Goal: Task Accomplishment & Management: Manage account settings

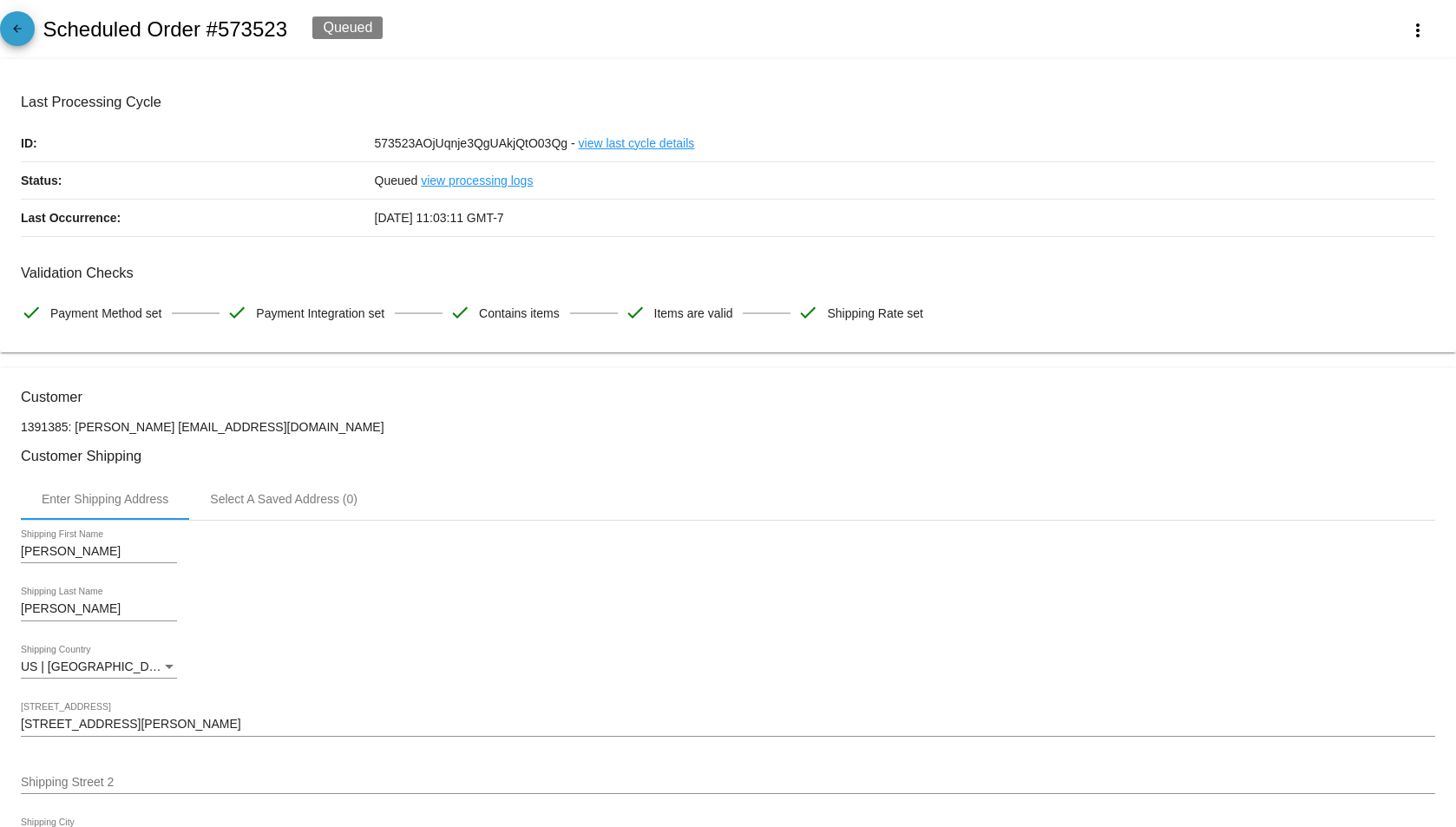
click at [32, 25] on link "arrow_back" at bounding box center [17, 28] width 35 height 35
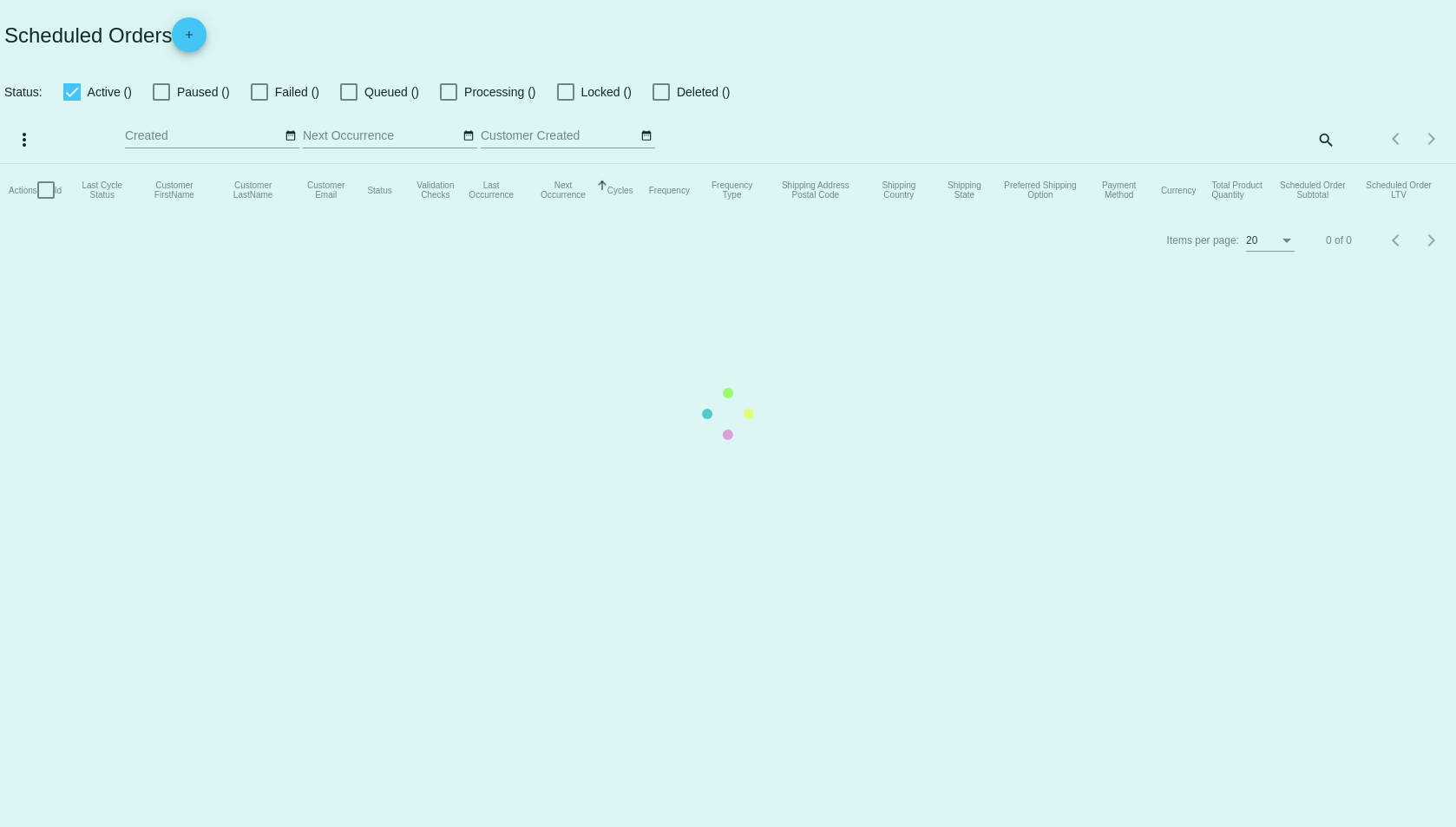
checkbox input "true"
click at [1260, 165] on mat-table "Actions Id Last Cycle Status Customer FirstName Customer LastName Customer Emai…" at bounding box center [728, 190] width 1456 height 52
click at [1238, 165] on mat-table "Actions Id Last Cycle Status Customer FirstName Customer LastName Customer Emai…" at bounding box center [728, 190] width 1456 height 52
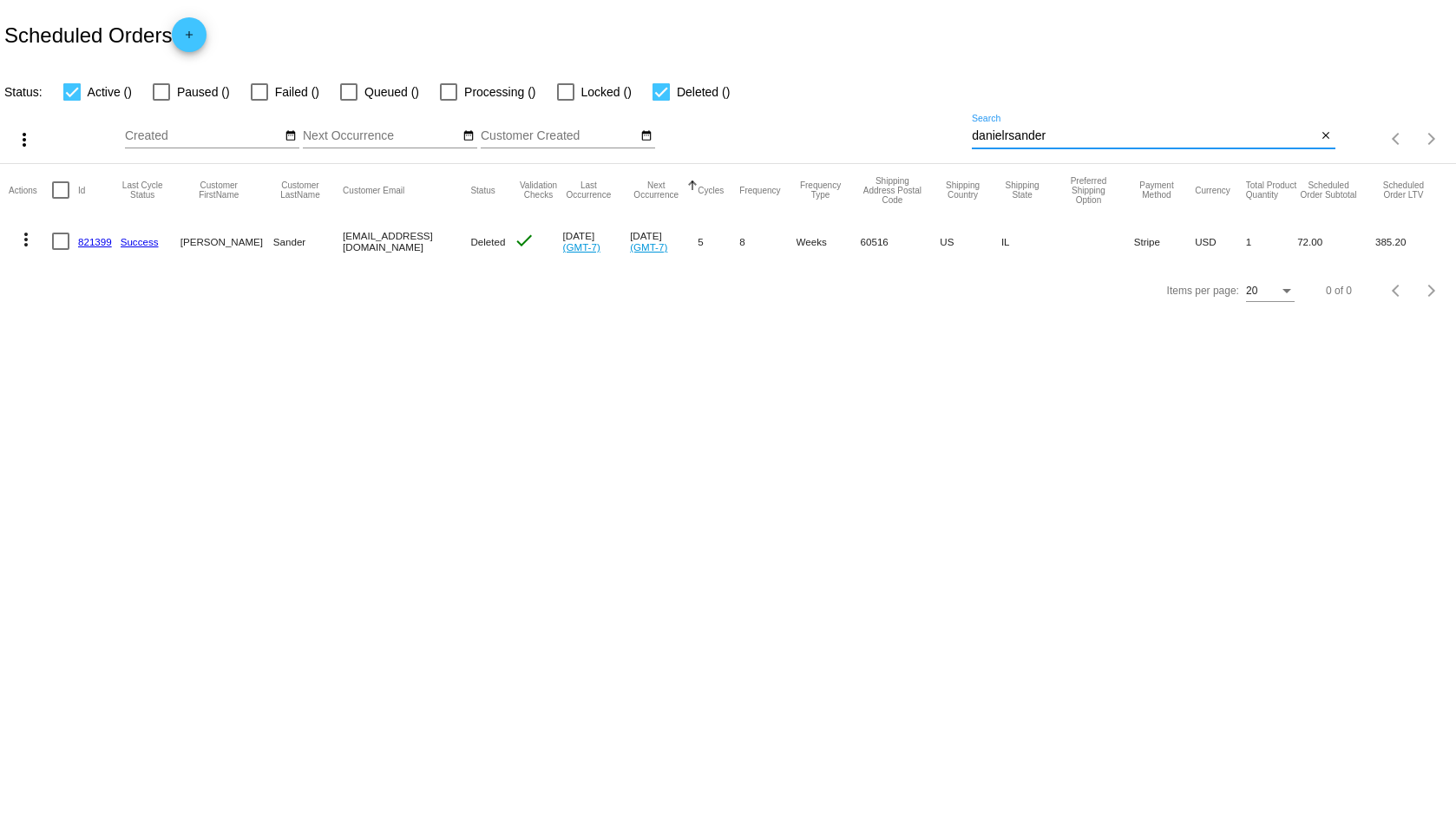
click at [1238, 140] on input "danielrsander" at bounding box center [1145, 136] width 345 height 14
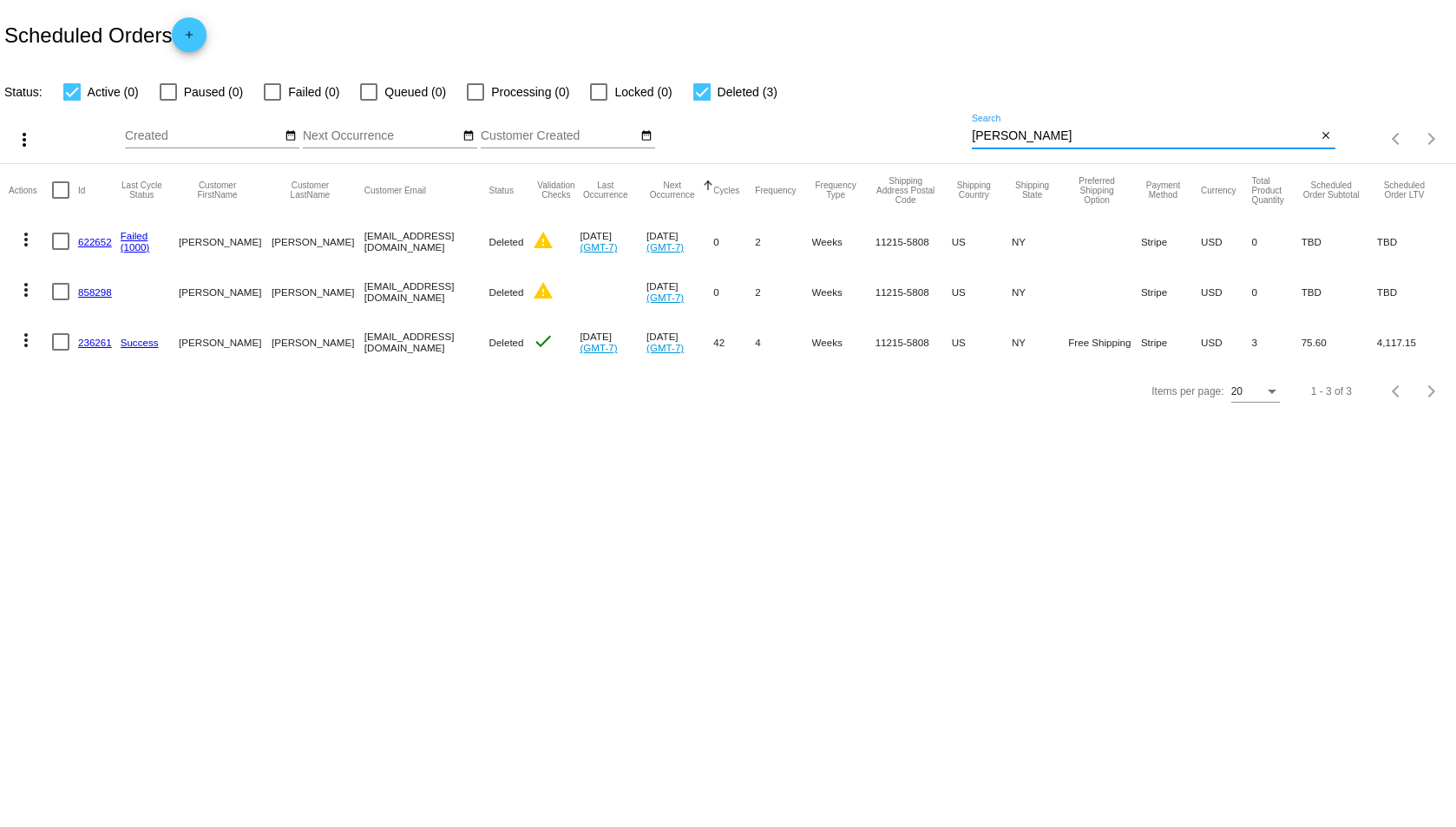
type input "[PERSON_NAME]"
click at [25, 337] on mat-icon "more_vert" at bounding box center [26, 340] width 20 height 20
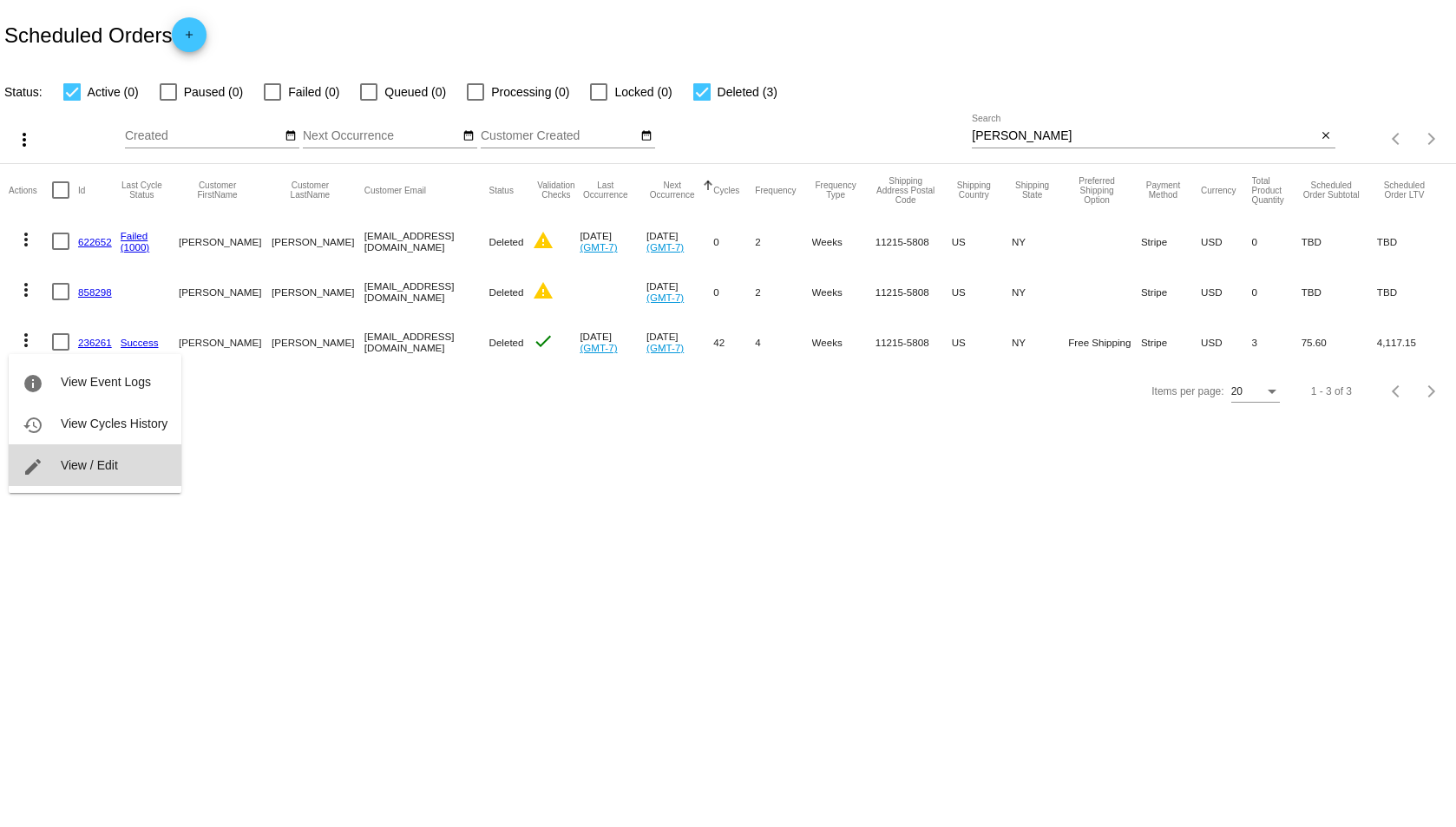
click at [105, 449] on button "edit View / Edit" at bounding box center [95, 465] width 172 height 42
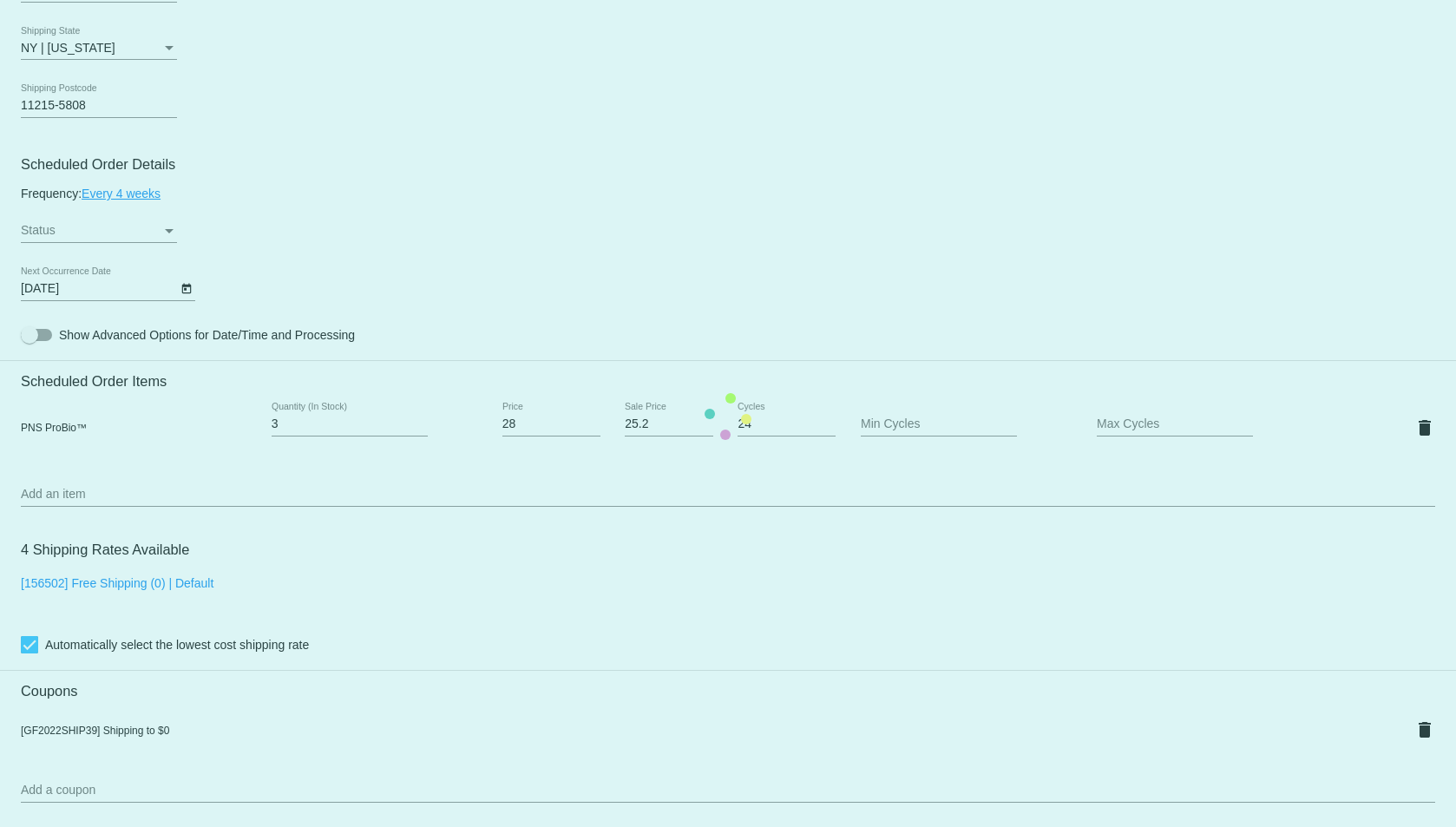
scroll to position [810, 0]
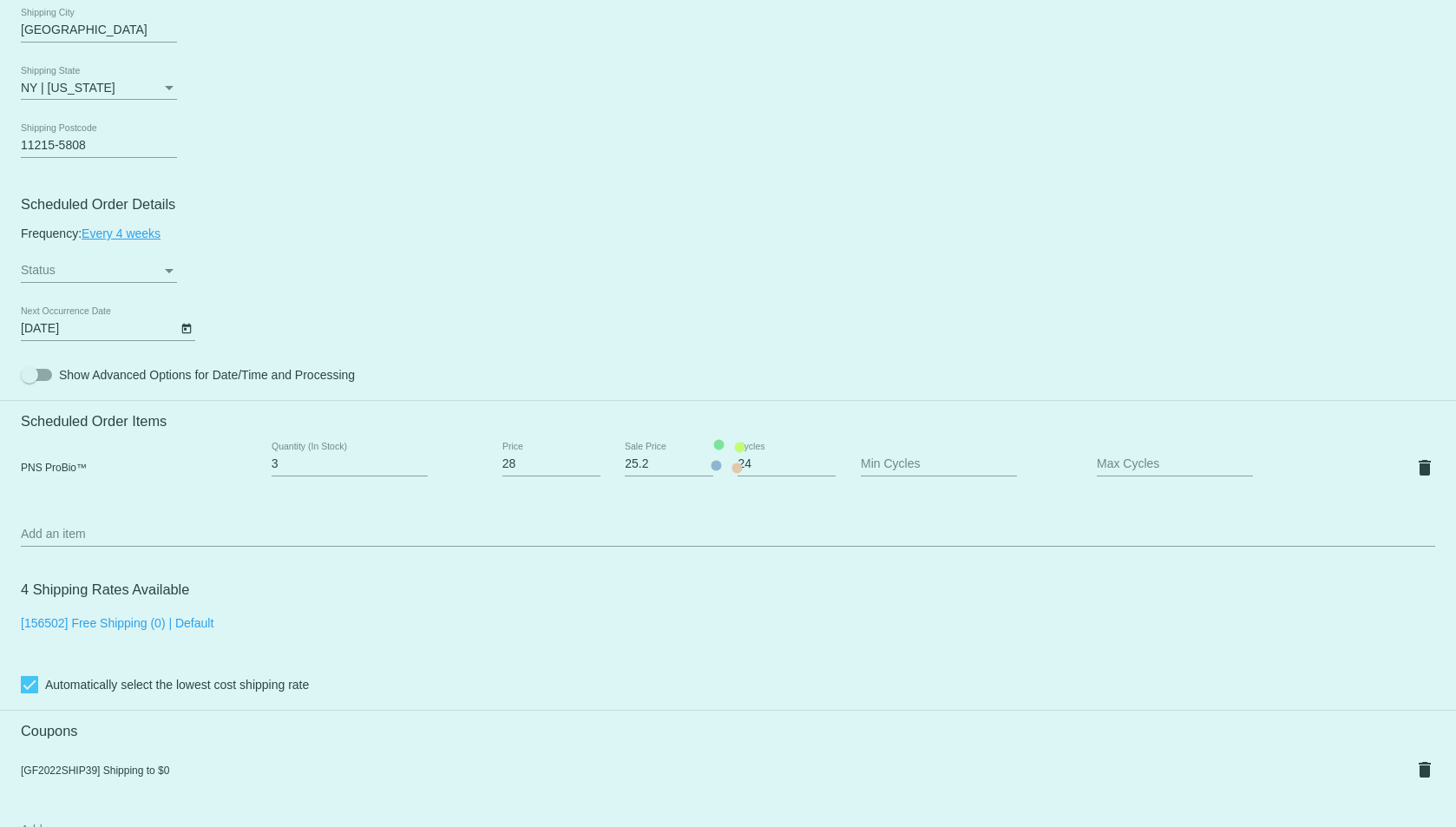
click at [156, 279] on mat-card "Customer 607999: [PERSON_NAME] [EMAIL_ADDRESS][DOMAIN_NAME] Customer Shipping E…" at bounding box center [728, 456] width 1456 height 1797
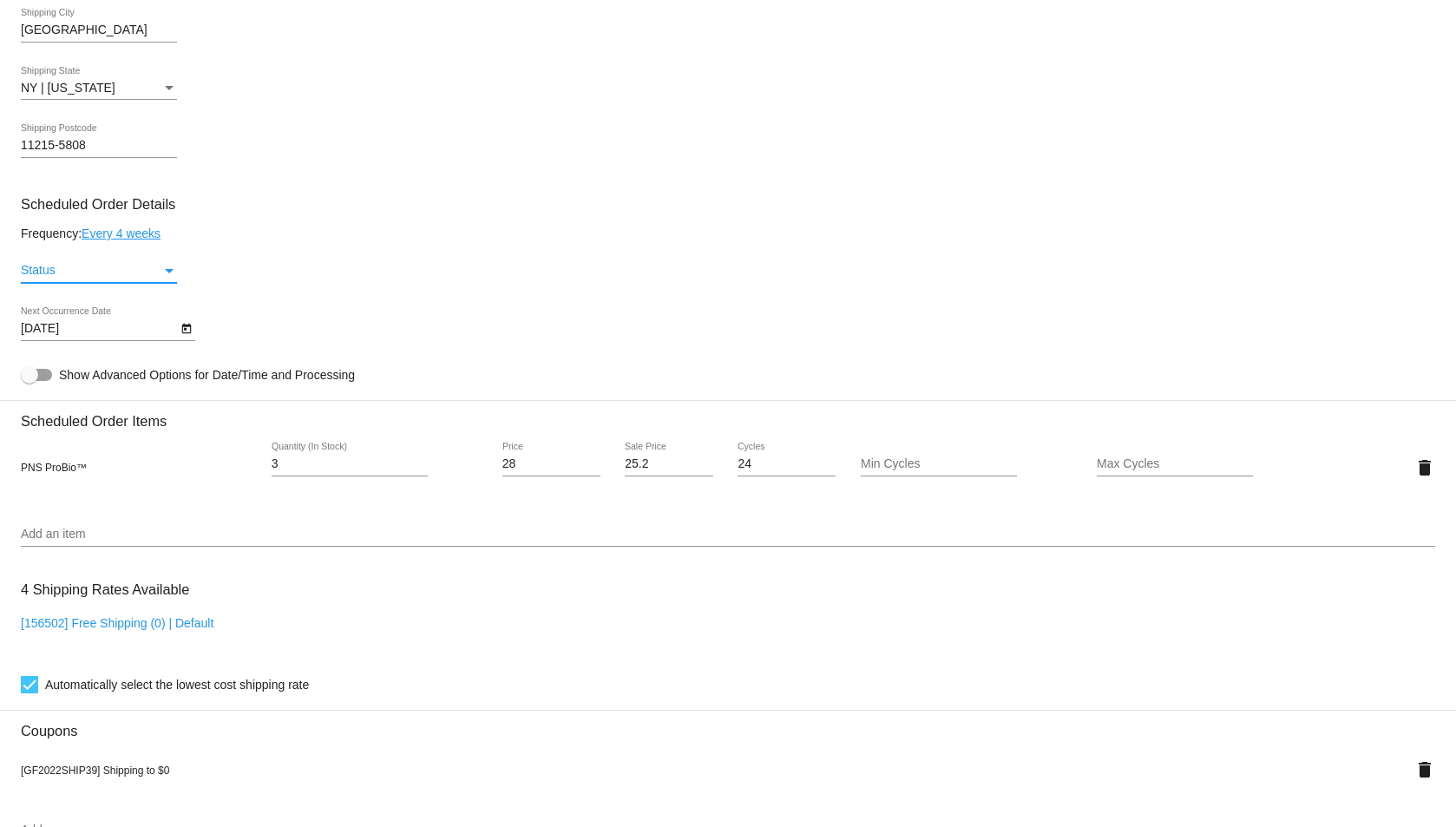
click at [164, 265] on div "Status" at bounding box center [170, 271] width 16 height 14
click at [118, 282] on span "Active" at bounding box center [99, 270] width 156 height 36
click at [511, 276] on div "Active Status" at bounding box center [727, 274] width 1414 height 50
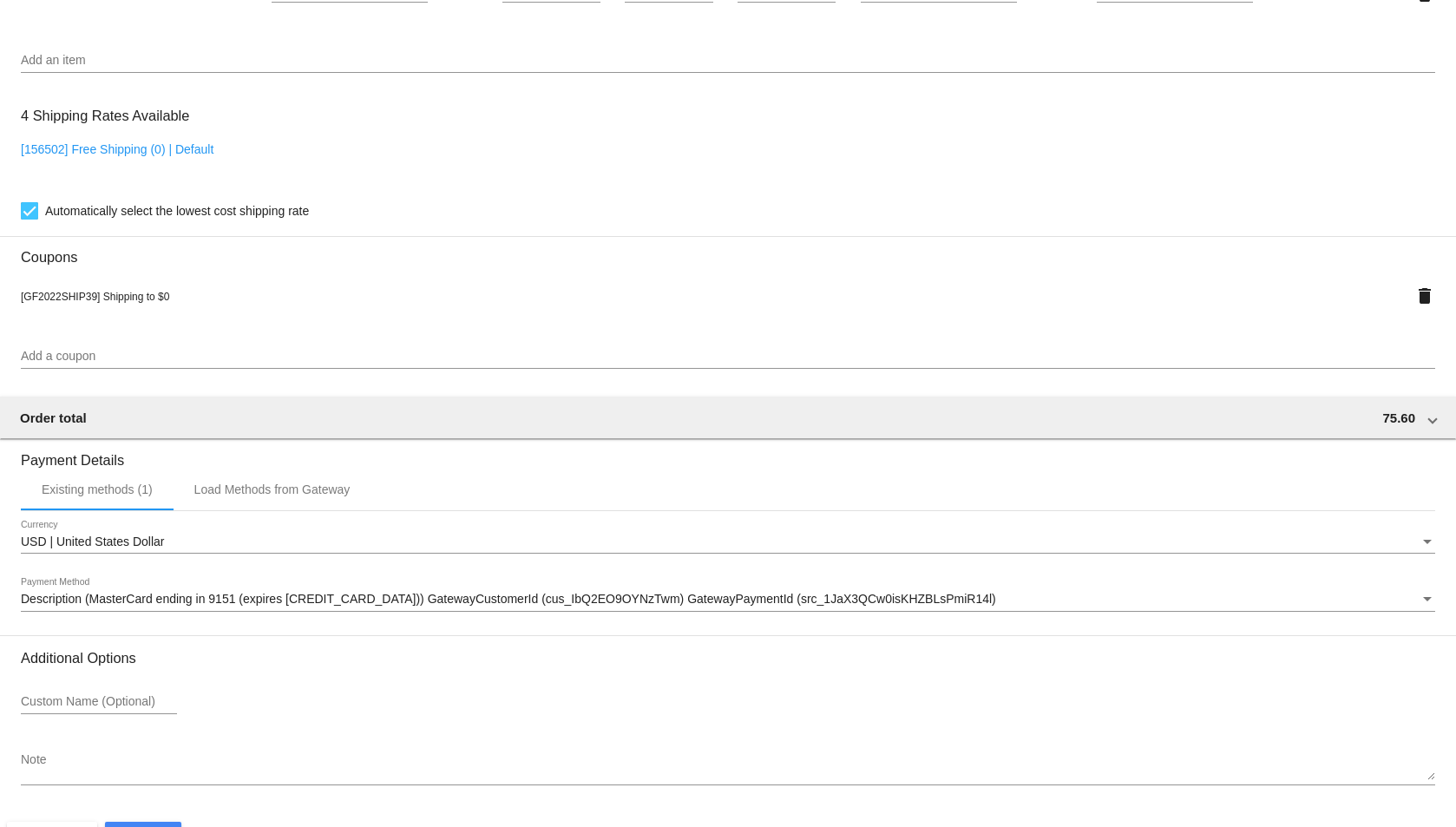
scroll to position [1338, 0]
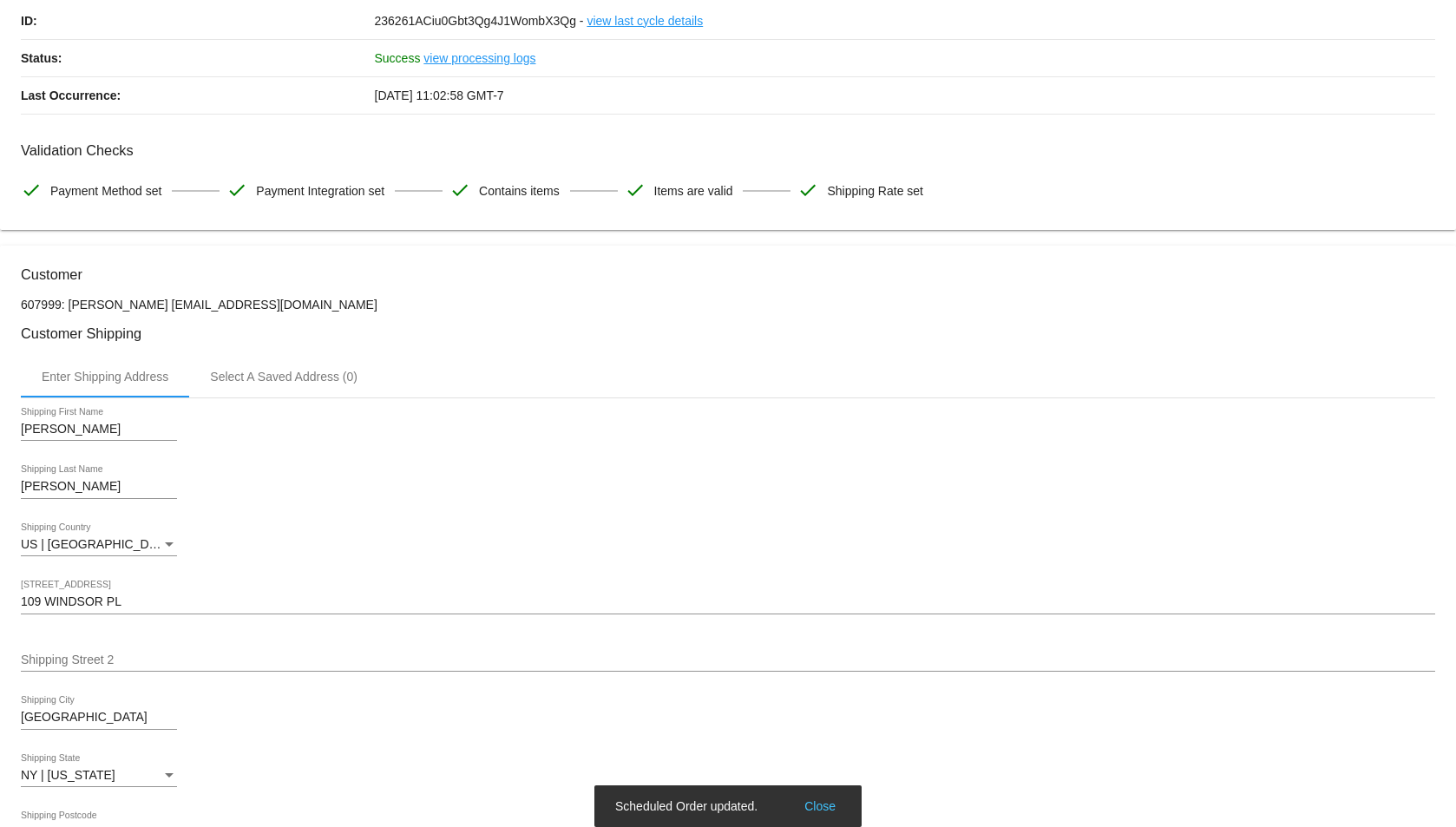
scroll to position [0, 0]
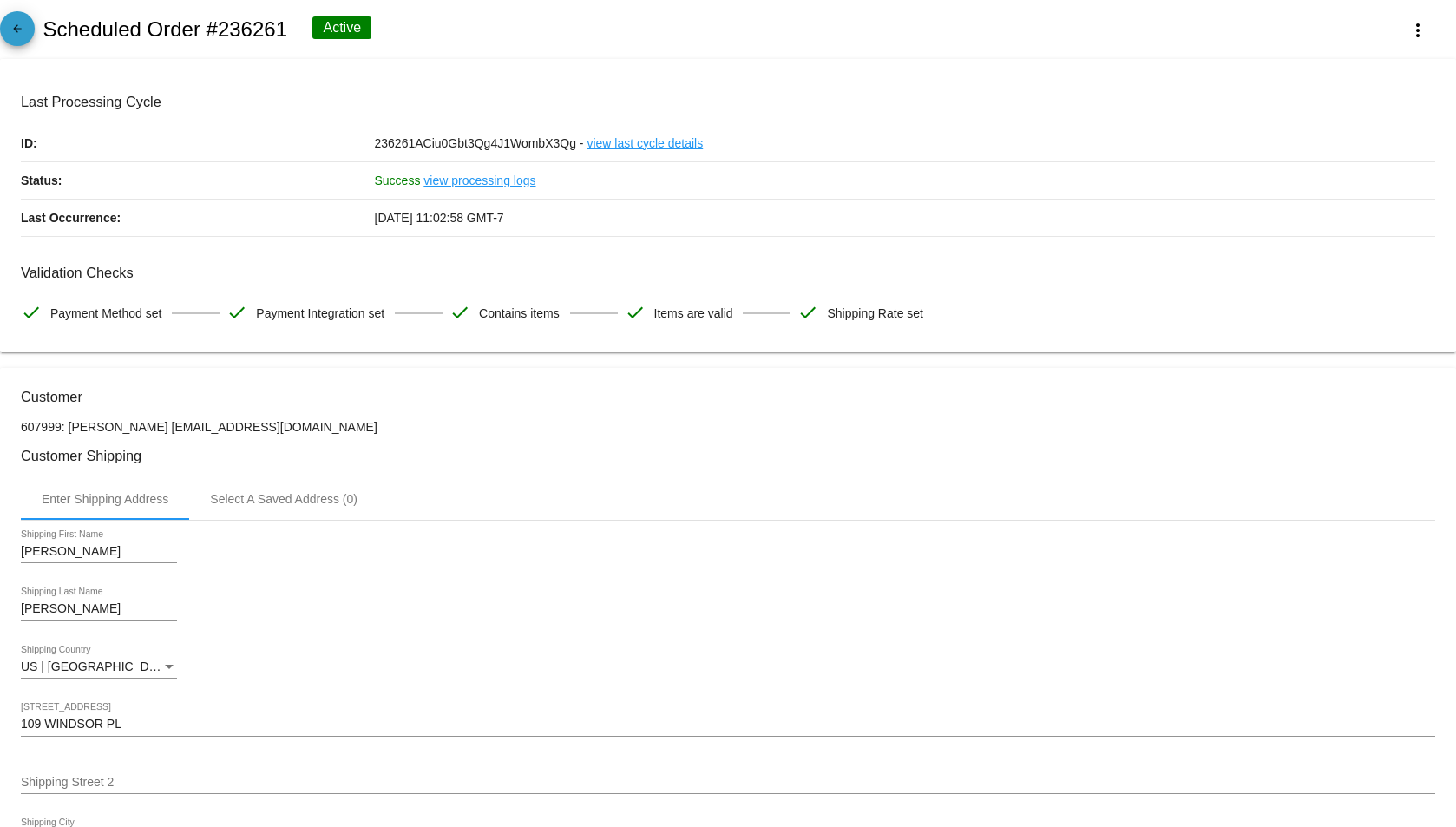
click at [25, 32] on mat-icon "arrow_back" at bounding box center [17, 32] width 20 height 20
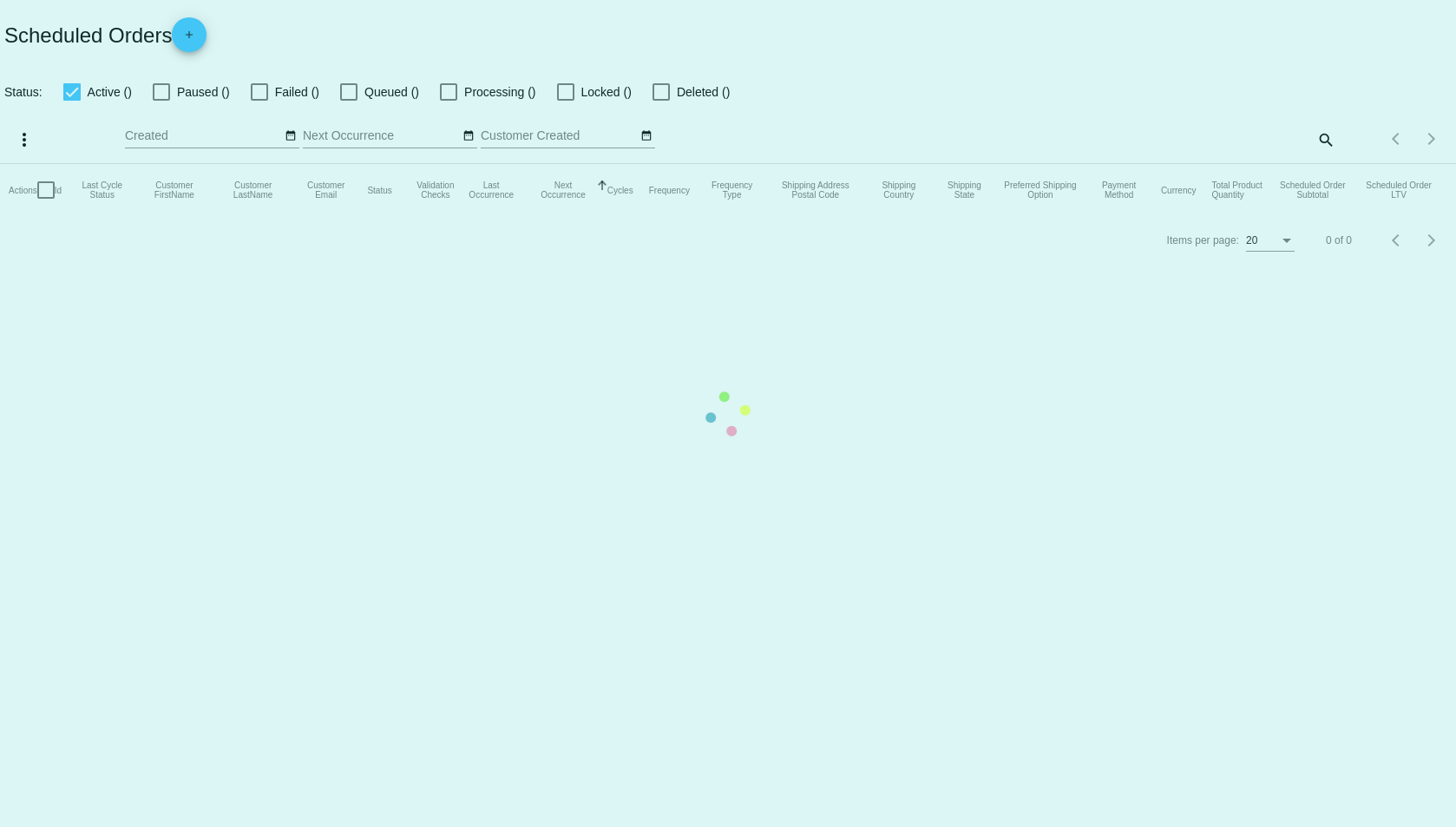
checkbox input "true"
